Goal: Task Accomplishment & Management: Use online tool/utility

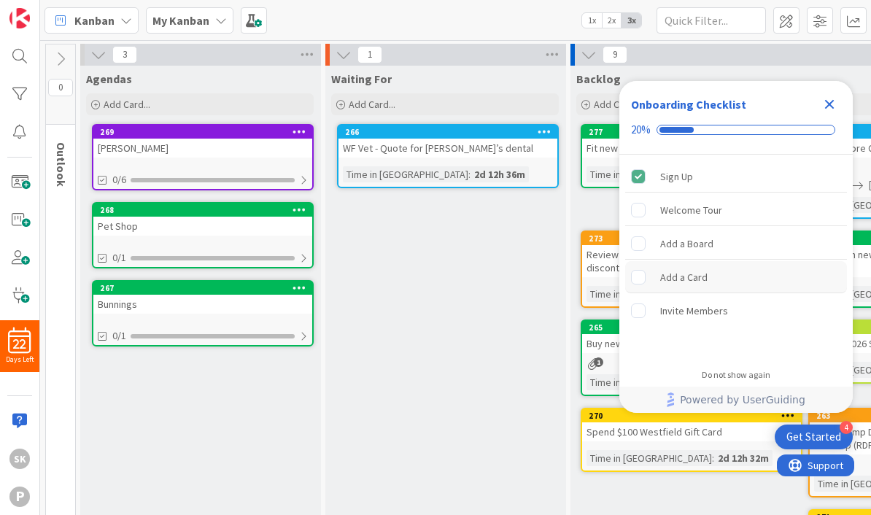
click at [635, 277] on rect "Add a Card is incomplete." at bounding box center [639, 277] width 14 height 14
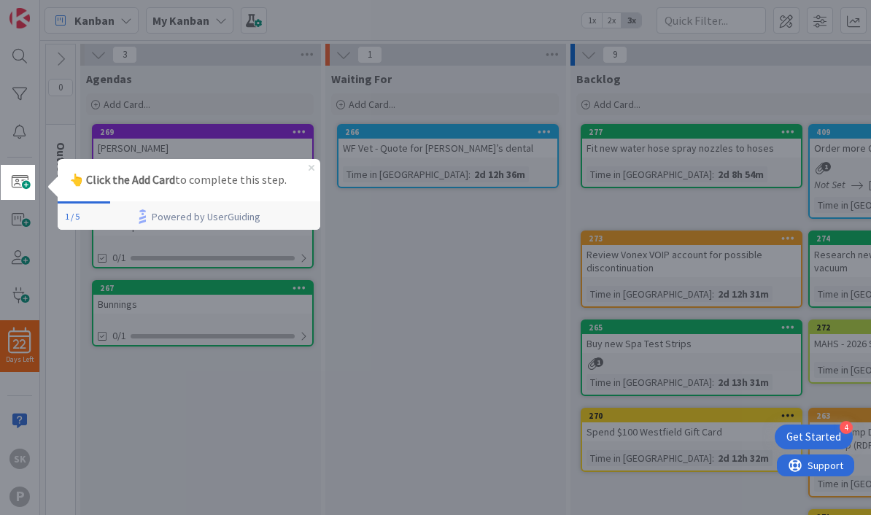
click at [313, 167] on icon "Close Preview" at bounding box center [312, 167] width 6 height 6
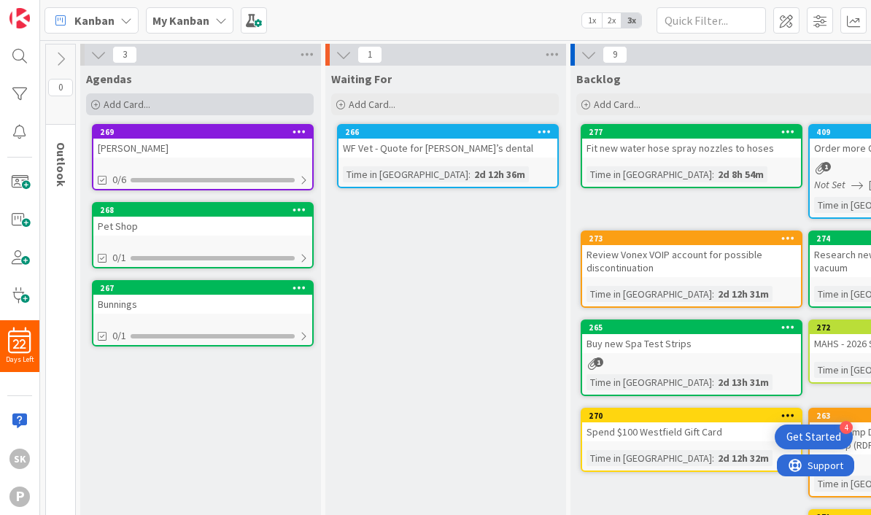
click at [158, 107] on div "Add Card..." at bounding box center [200, 104] width 228 height 22
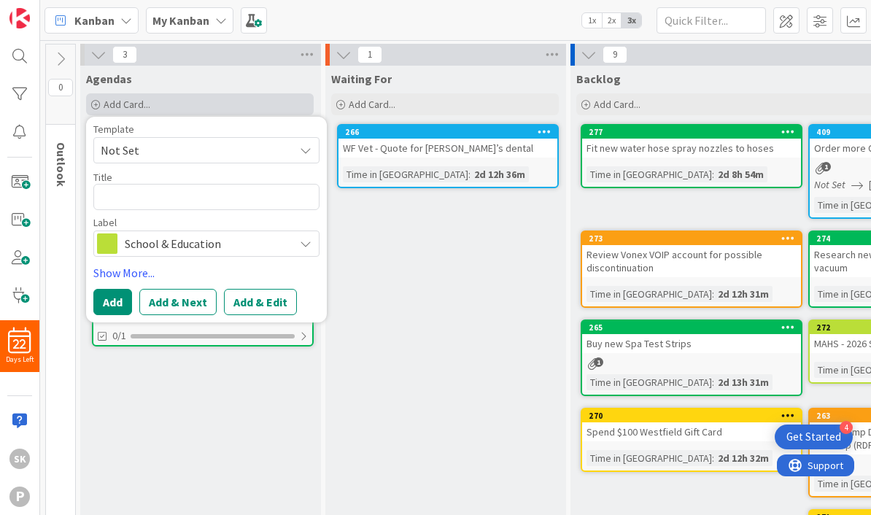
type textarea "x"
type textarea "N"
type textarea "x"
type textarea "Na"
type textarea "x"
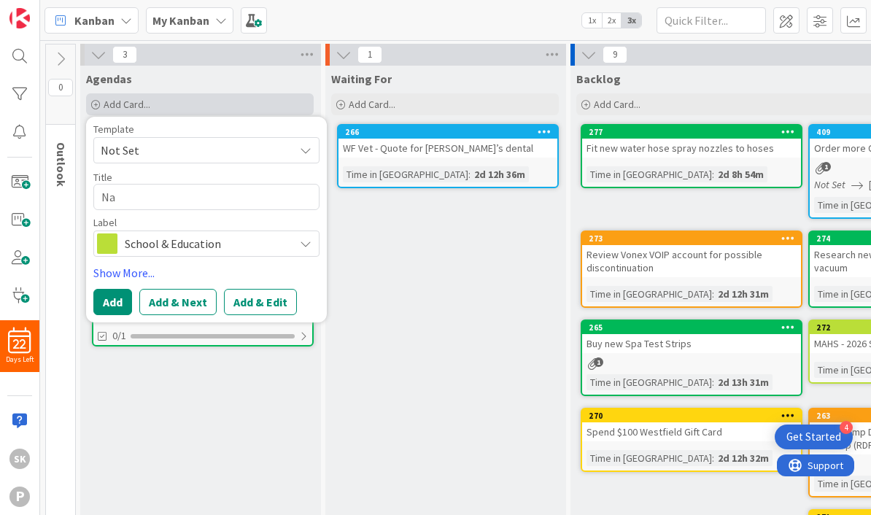
type textarea "Nar"
type textarea "x"
type textarea "Nare"
type textarea "x"
type textarea "Narel"
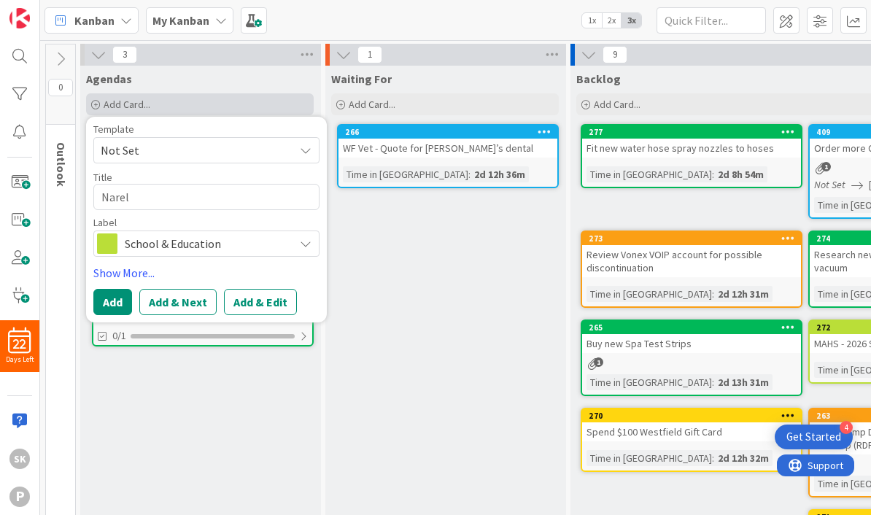
type textarea "x"
type textarea "[PERSON_NAME]"
type textarea "x"
type textarea "Narella"
type textarea "x"
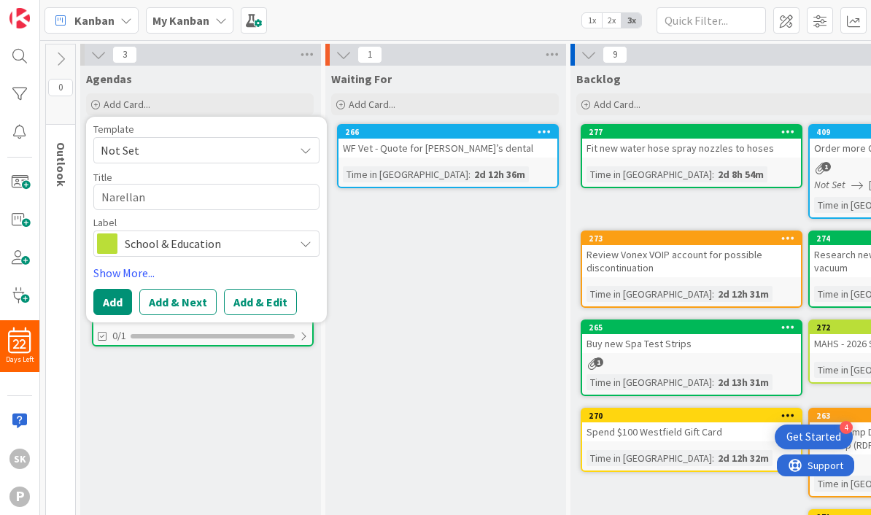
type textarea "Narellan"
click at [236, 252] on span "School & Education" at bounding box center [206, 243] width 162 height 20
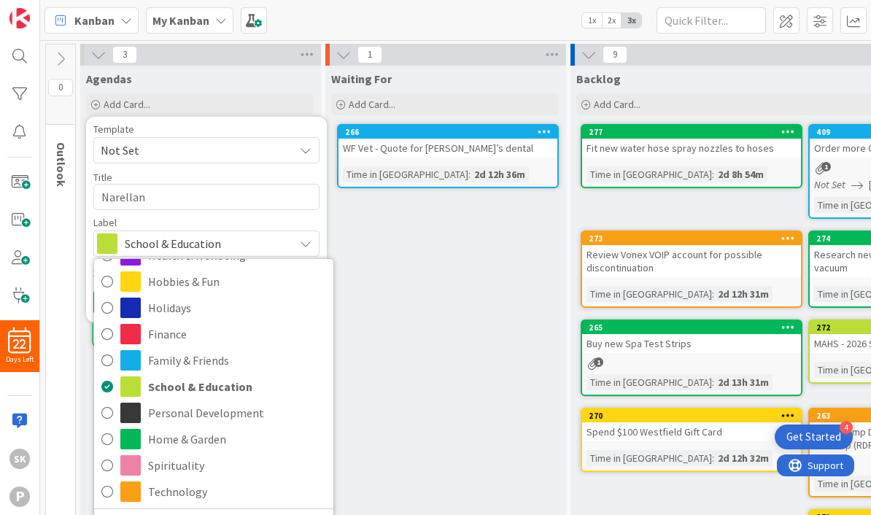
scroll to position [23, 0]
click at [108, 437] on icon at bounding box center [107, 439] width 12 height 22
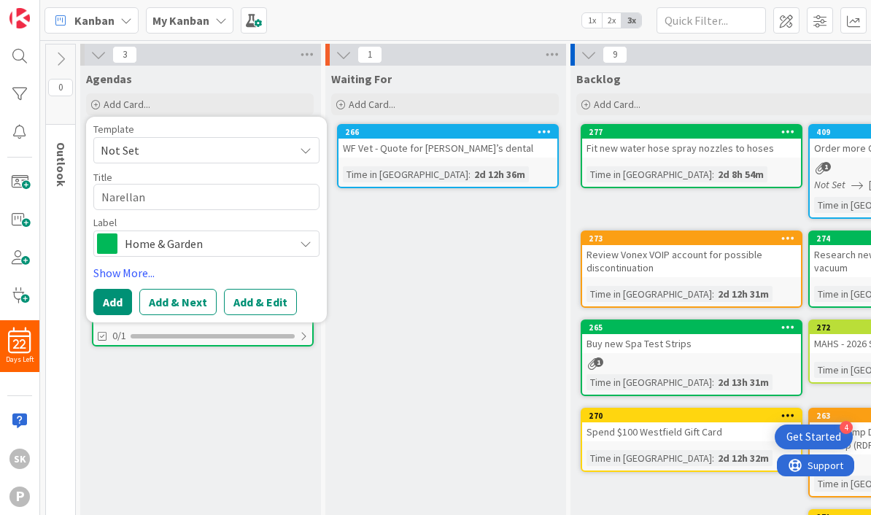
type textarea "x"
click at [261, 303] on button "Add & Edit" at bounding box center [260, 302] width 73 height 26
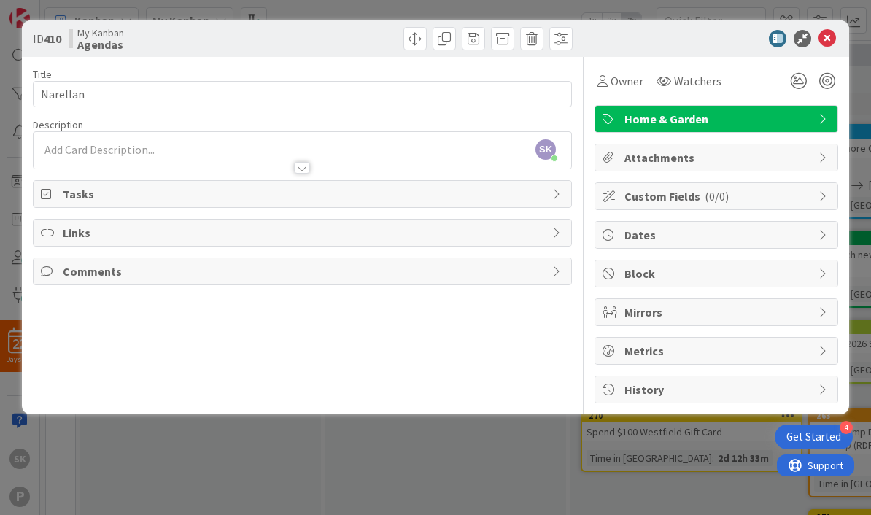
click at [256, 194] on span "Tasks" at bounding box center [304, 194] width 482 height 18
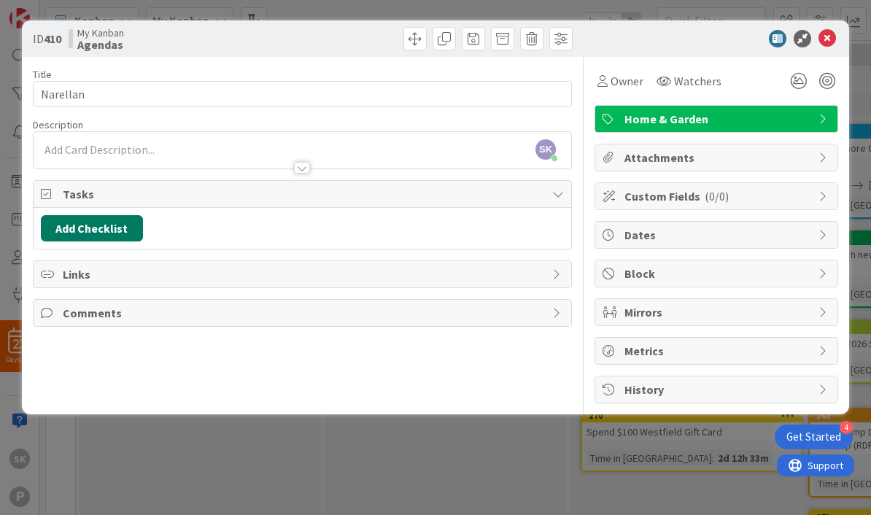
click at [117, 229] on button "Add Checklist" at bounding box center [92, 228] width 102 height 26
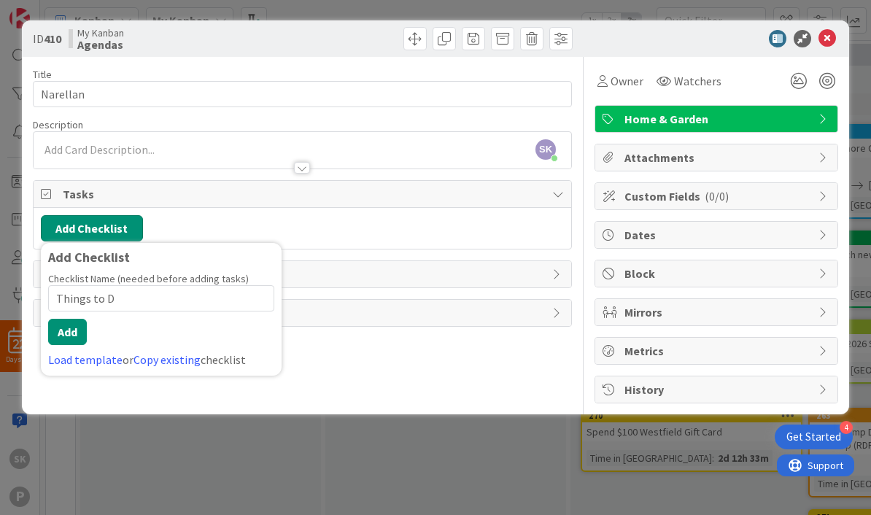
type input "Things to Do"
click at [74, 341] on button "Add" at bounding box center [67, 332] width 39 height 26
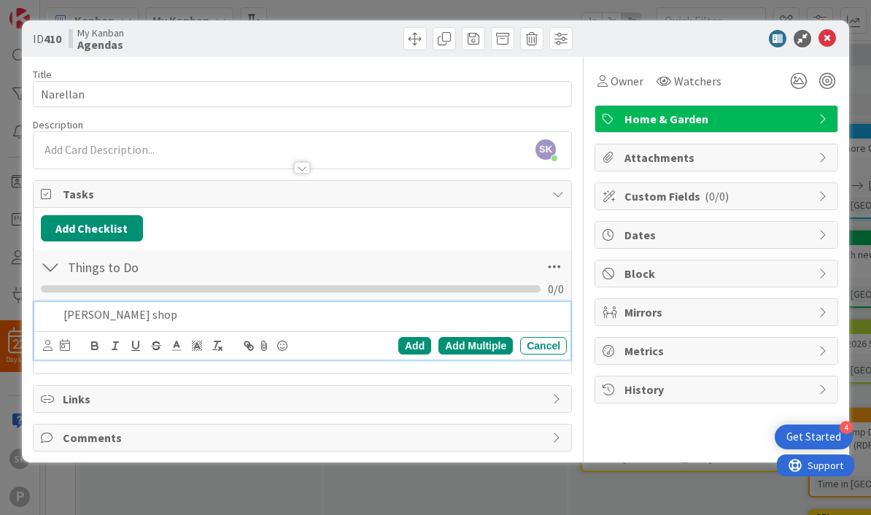
click at [478, 344] on div "Add Multiple" at bounding box center [475, 346] width 74 height 18
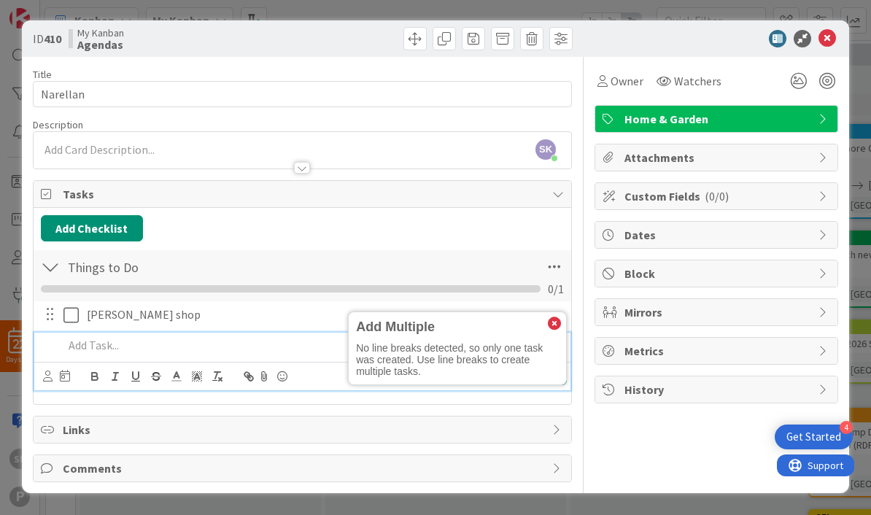
click at [565, 314] on div "Add Multiple No line breaks detected, so only one task was created. Use line br…" at bounding box center [457, 348] width 217 height 72
click at [556, 319] on icon at bounding box center [554, 323] width 13 height 13
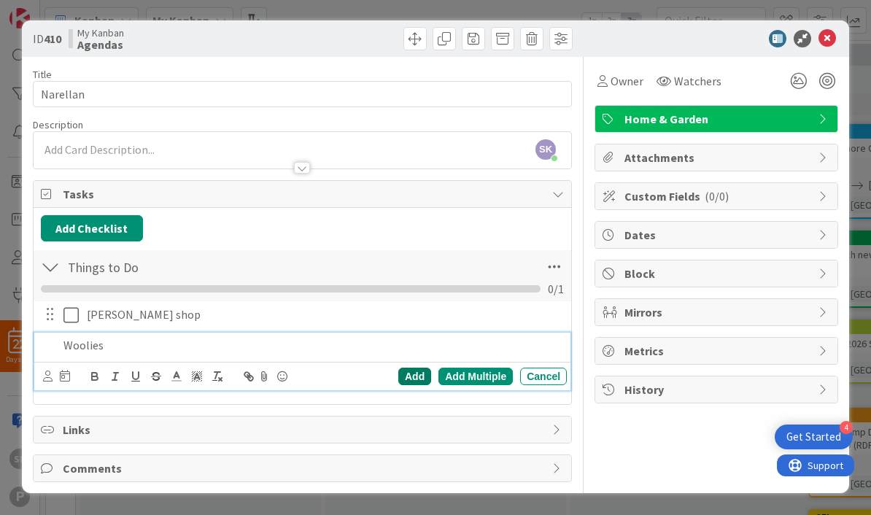
click at [414, 373] on div "Add" at bounding box center [414, 377] width 33 height 18
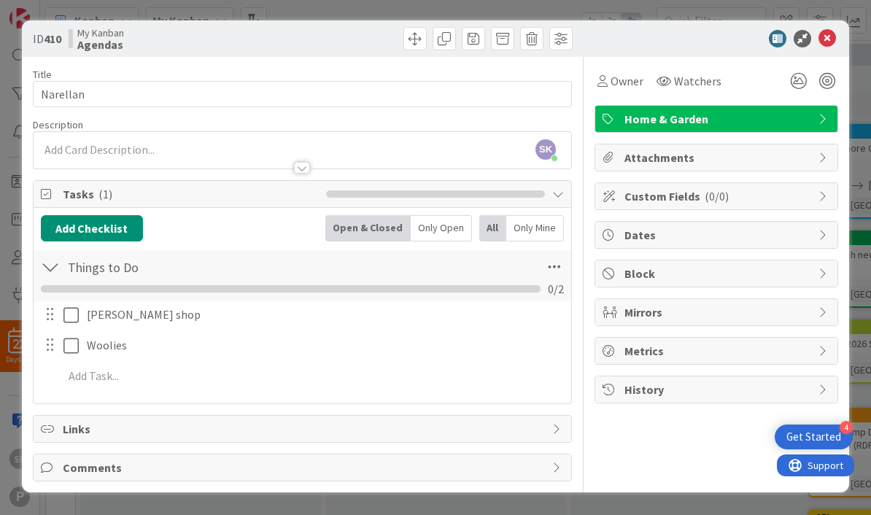
click at [829, 39] on icon at bounding box center [827, 39] width 18 height 18
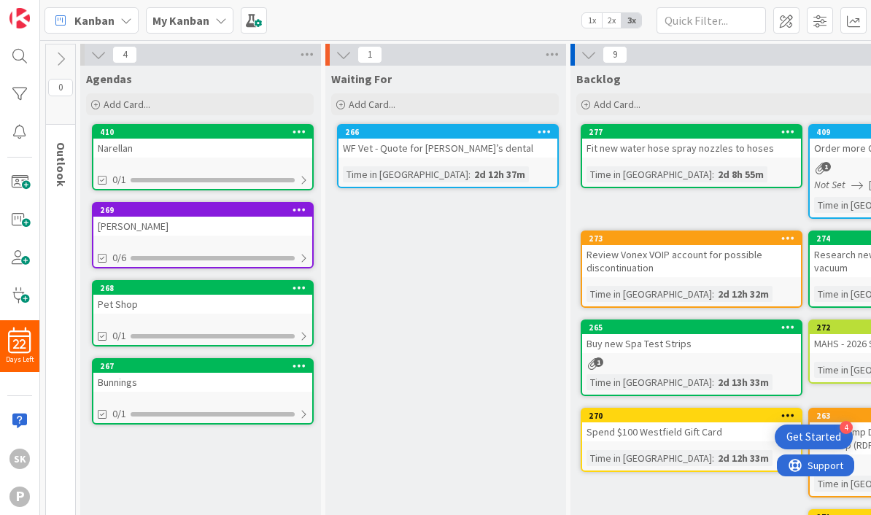
click at [308, 132] on div at bounding box center [299, 132] width 26 height 10
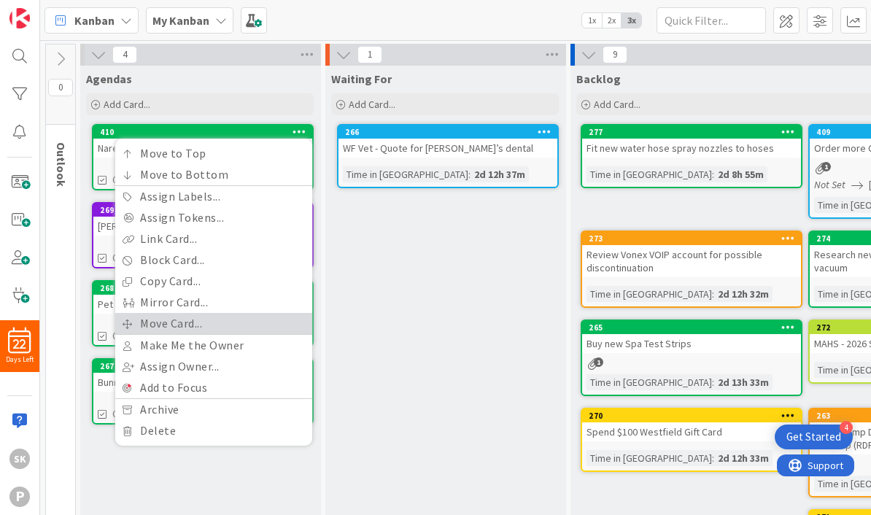
click at [190, 324] on link "Move Card..." at bounding box center [213, 323] width 197 height 21
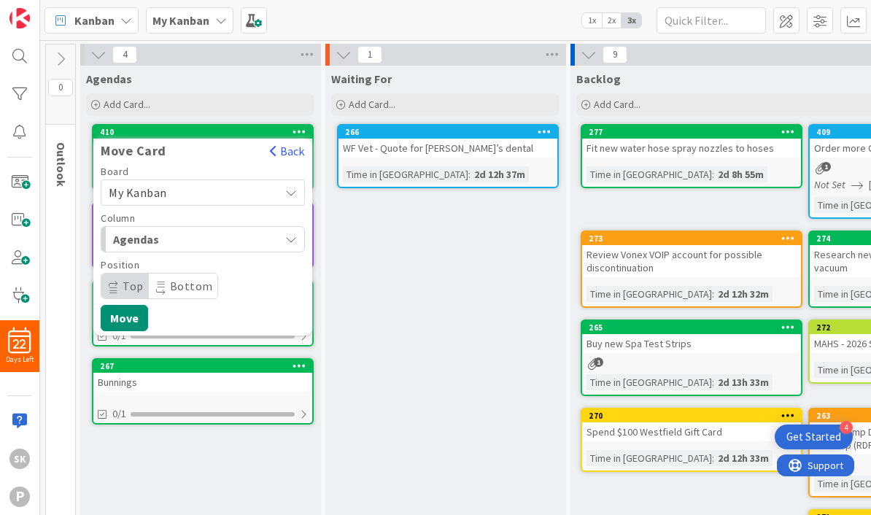
click at [201, 240] on span "Agendas" at bounding box center [167, 239] width 109 height 19
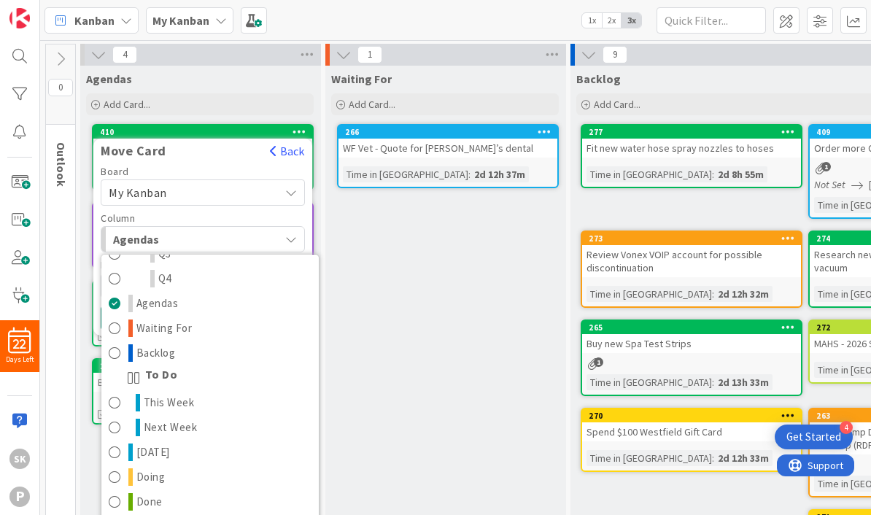
scroll to position [242, 0]
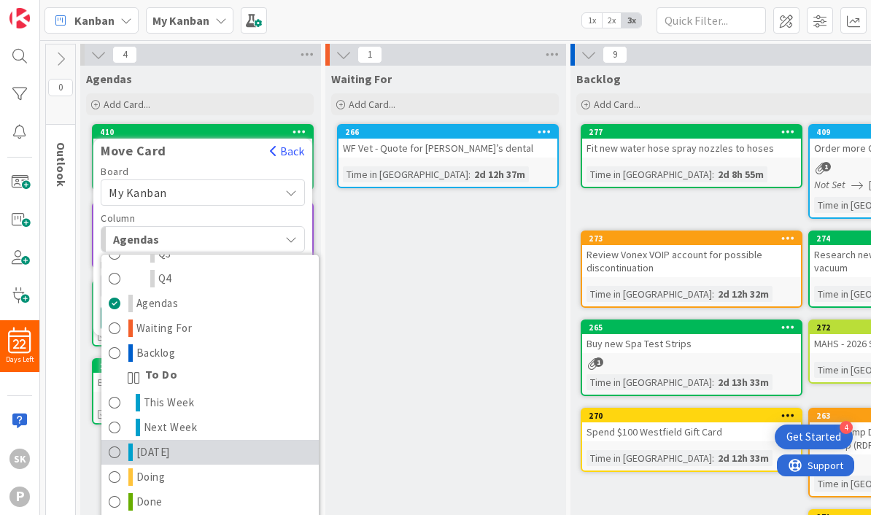
click at [115, 452] on span at bounding box center [115, 452] width 12 height 18
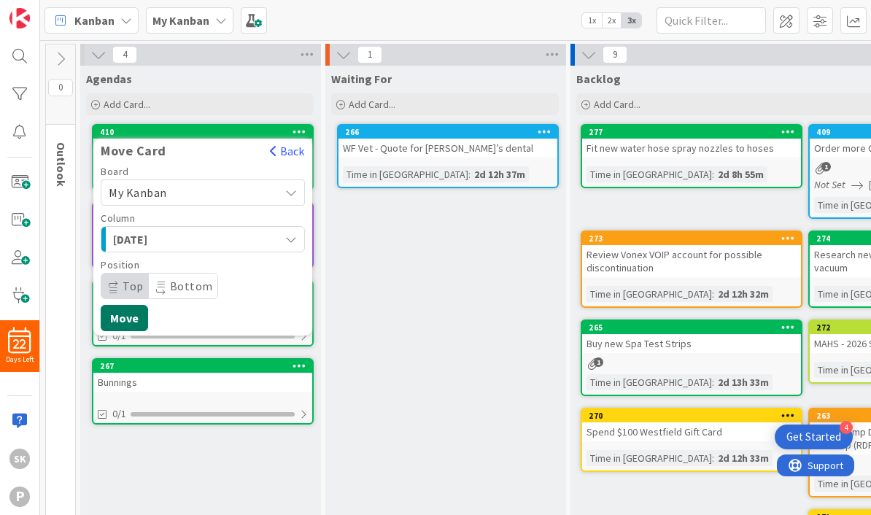
click at [127, 316] on button "Move" at bounding box center [124, 318] width 47 height 26
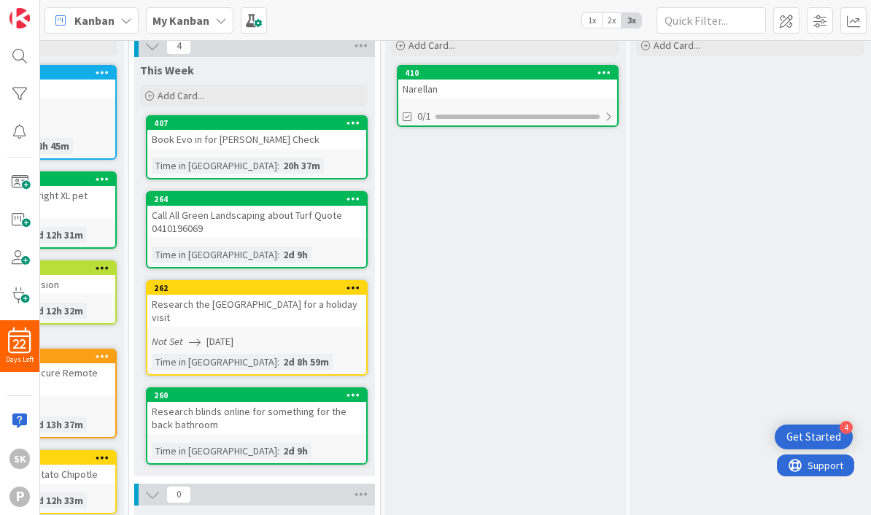
scroll to position [58, 913]
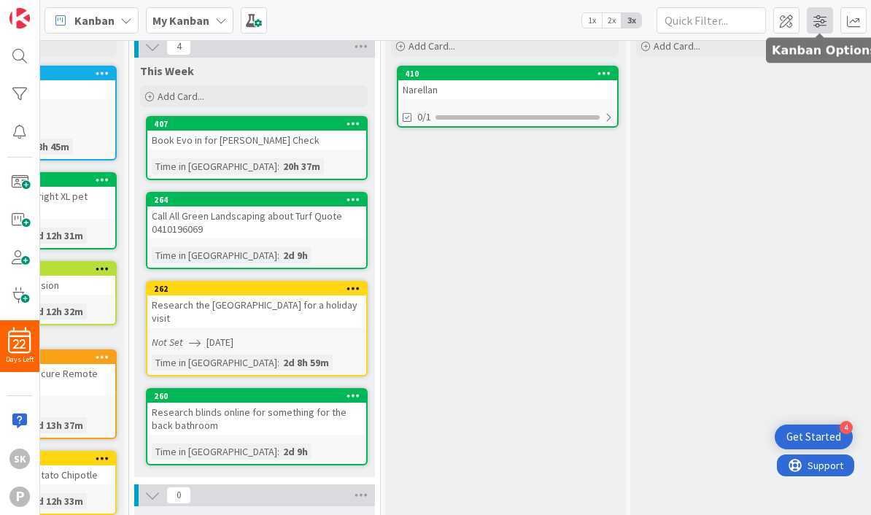
click at [821, 23] on span at bounding box center [820, 20] width 26 height 26
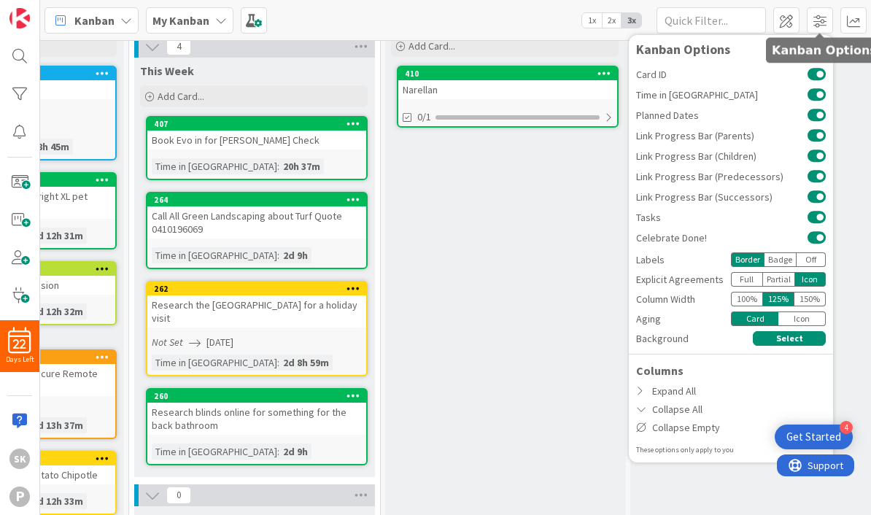
click at [745, 301] on div "100 %" at bounding box center [746, 299] width 31 height 15
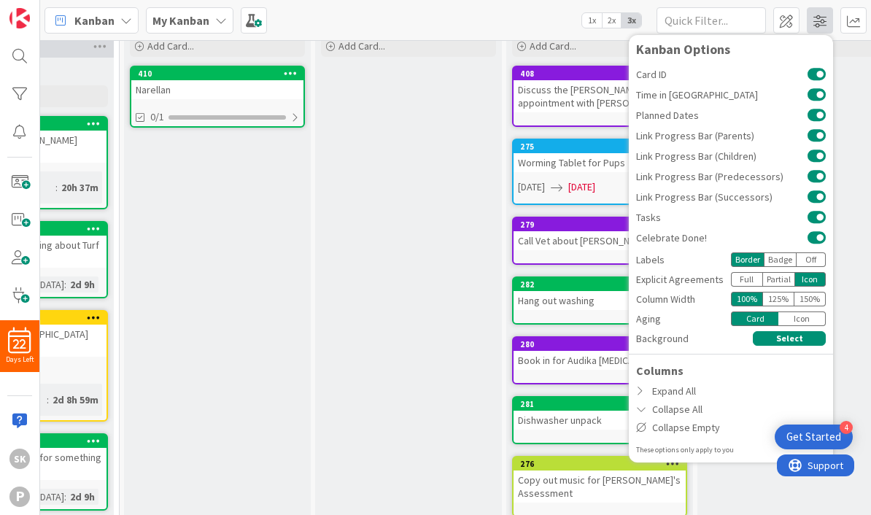
click at [817, 17] on span at bounding box center [820, 20] width 26 height 26
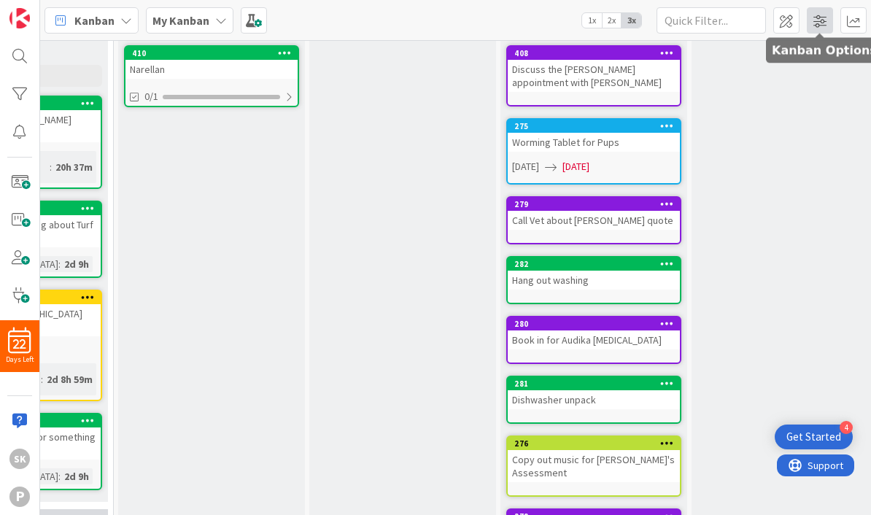
scroll to position [78, 917]
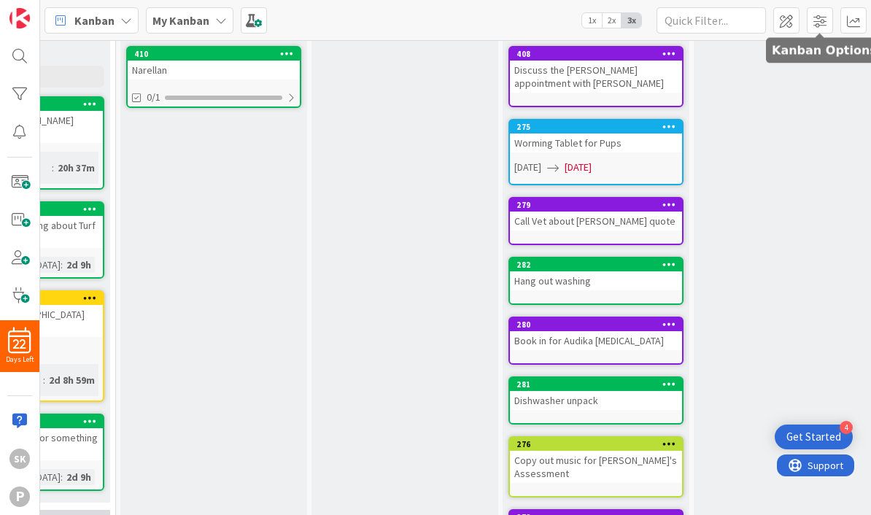
click at [615, 126] on div "275" at bounding box center [599, 127] width 166 height 10
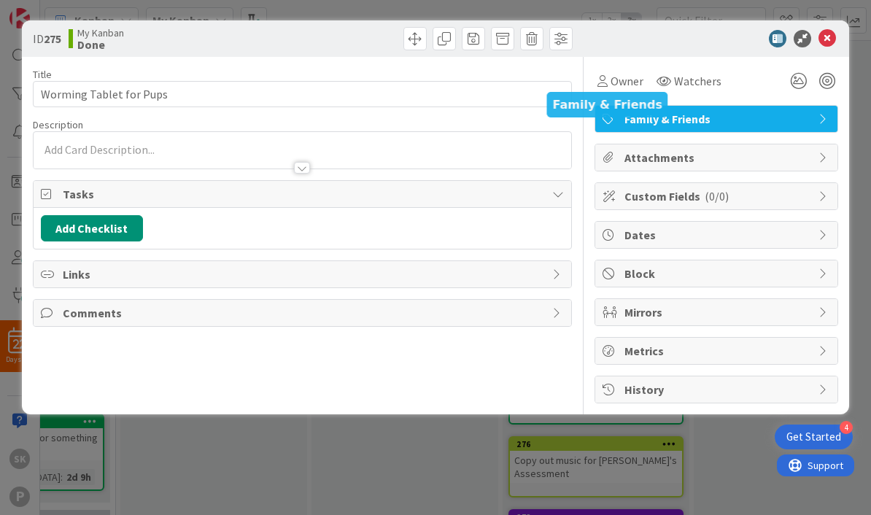
click at [718, 229] on span "Dates" at bounding box center [717, 235] width 187 height 18
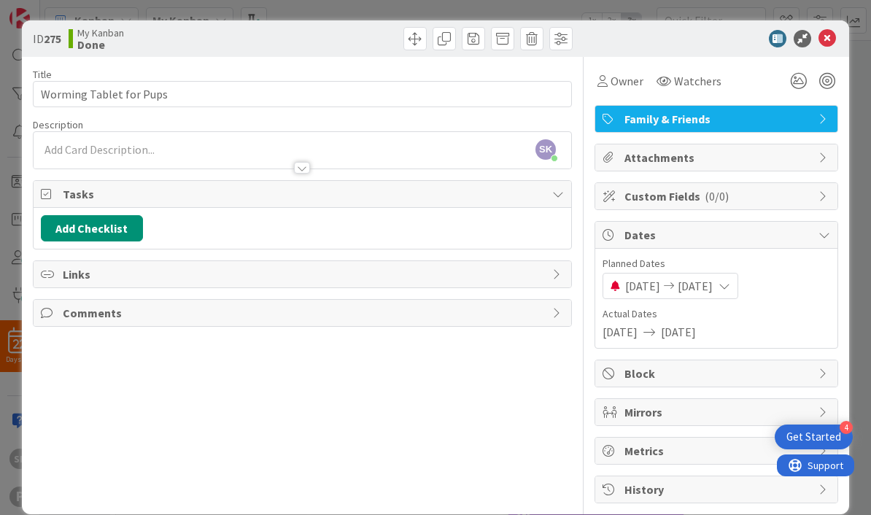
click at [832, 39] on icon at bounding box center [827, 39] width 18 height 18
